Goal: Transaction & Acquisition: Download file/media

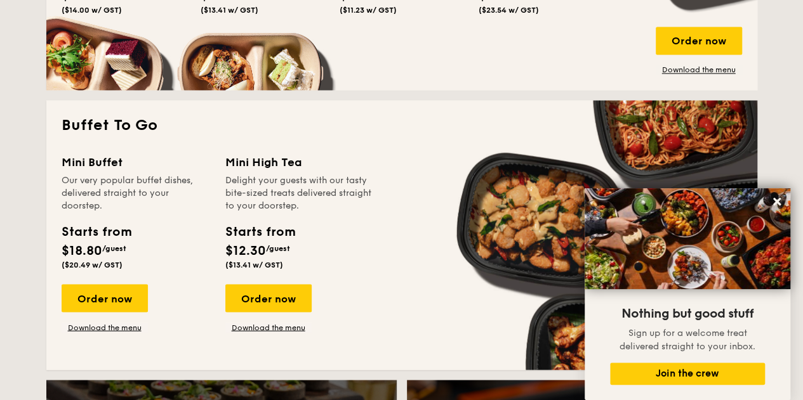
scroll to position [1040, 0]
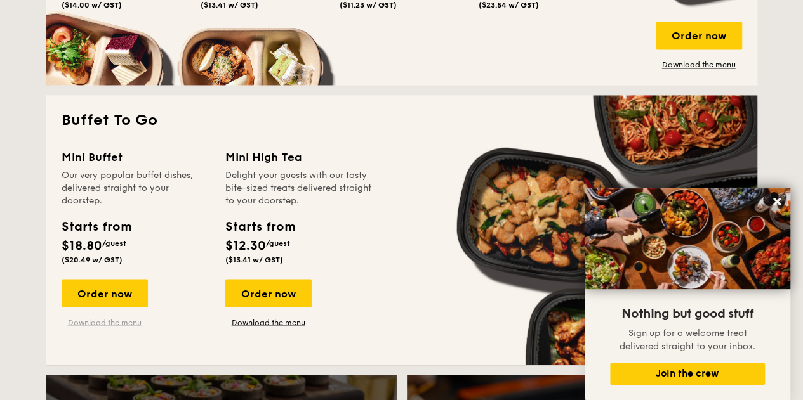
click at [117, 323] on link "Download the menu" at bounding box center [105, 322] width 86 height 10
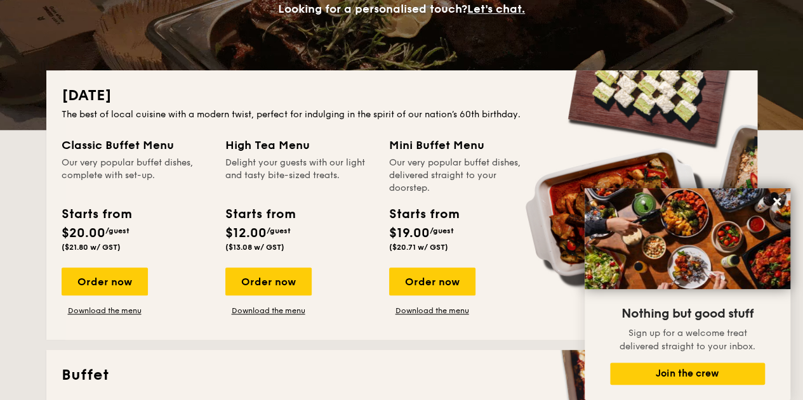
scroll to position [224, 0]
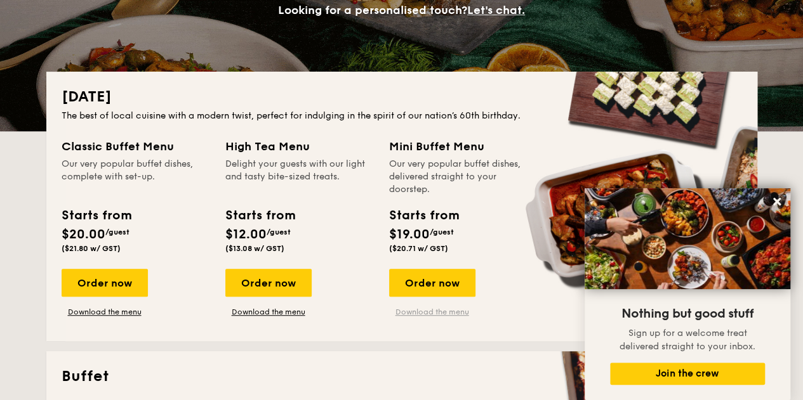
click at [423, 310] on link "Download the menu" at bounding box center [432, 312] width 86 height 10
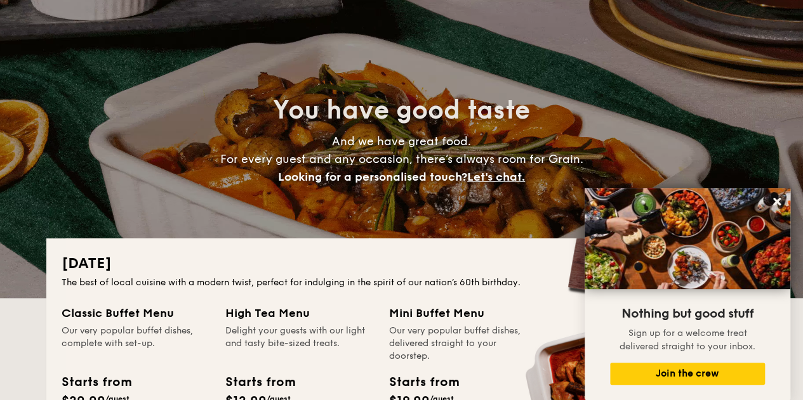
scroll to position [0, 0]
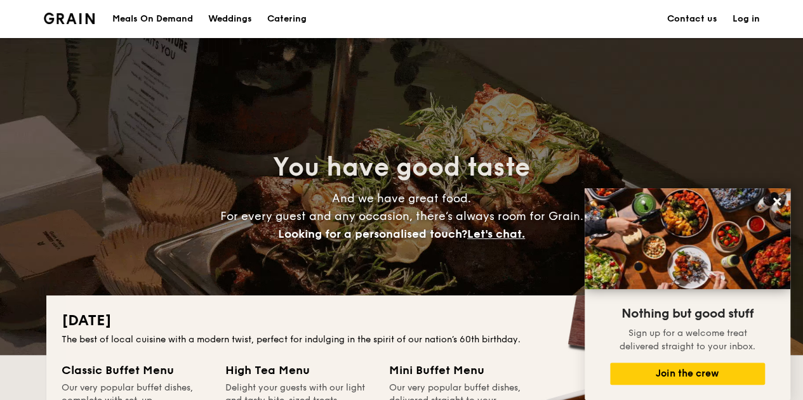
click at [166, 18] on div "Meals On Demand" at bounding box center [152, 19] width 81 height 38
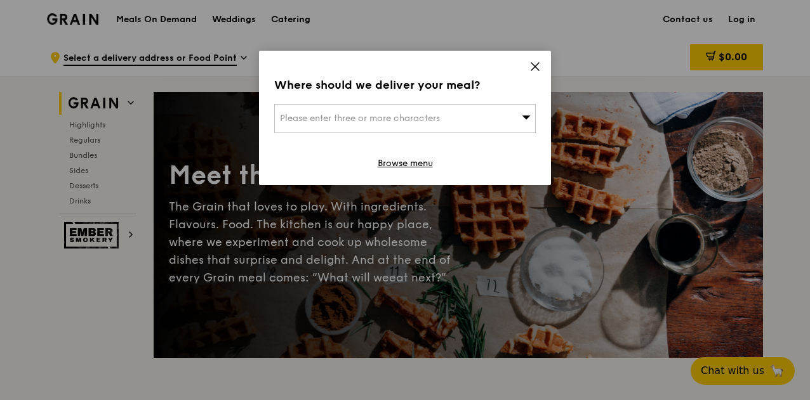
click at [536, 64] on icon at bounding box center [534, 66] width 11 height 11
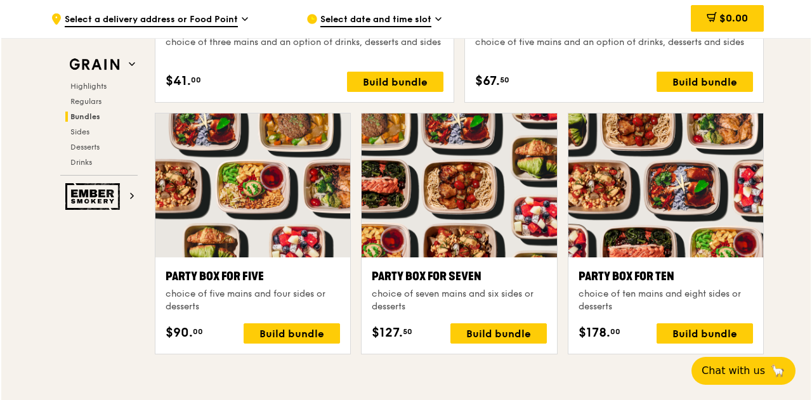
scroll to position [2448, 0]
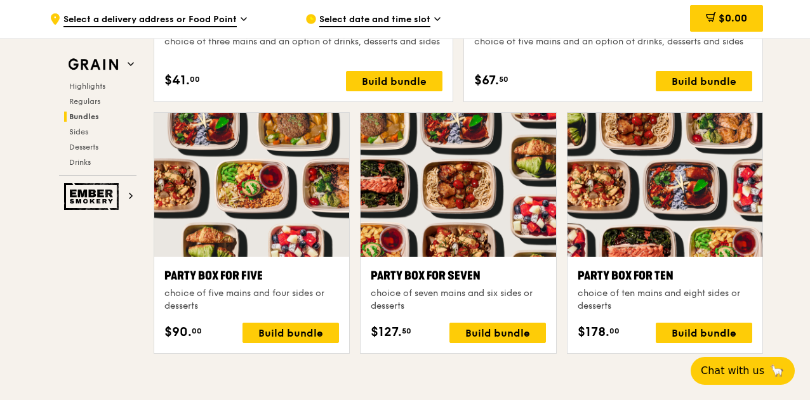
click at [425, 235] on div at bounding box center [457, 185] width 195 height 144
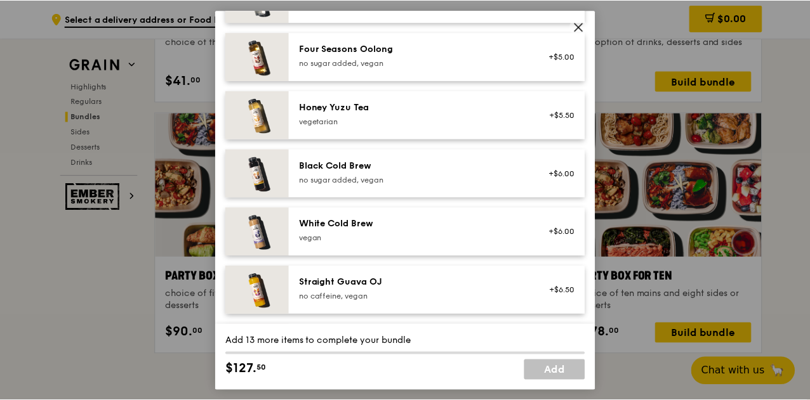
scroll to position [1579, 0]
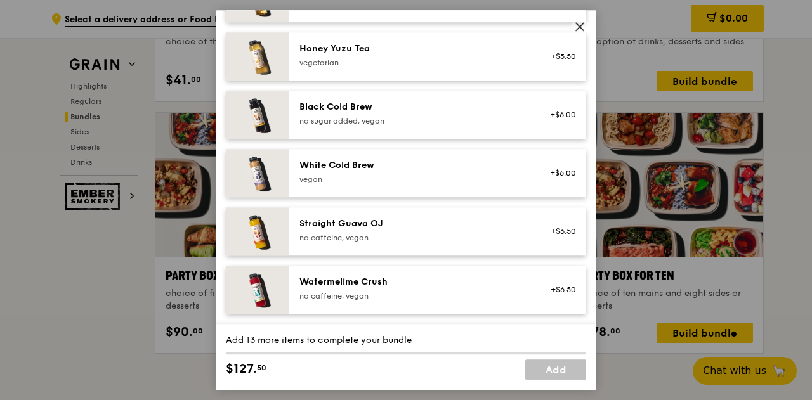
click at [579, 29] on icon at bounding box center [579, 26] width 11 height 11
